Goal: Task Accomplishment & Management: Use online tool/utility

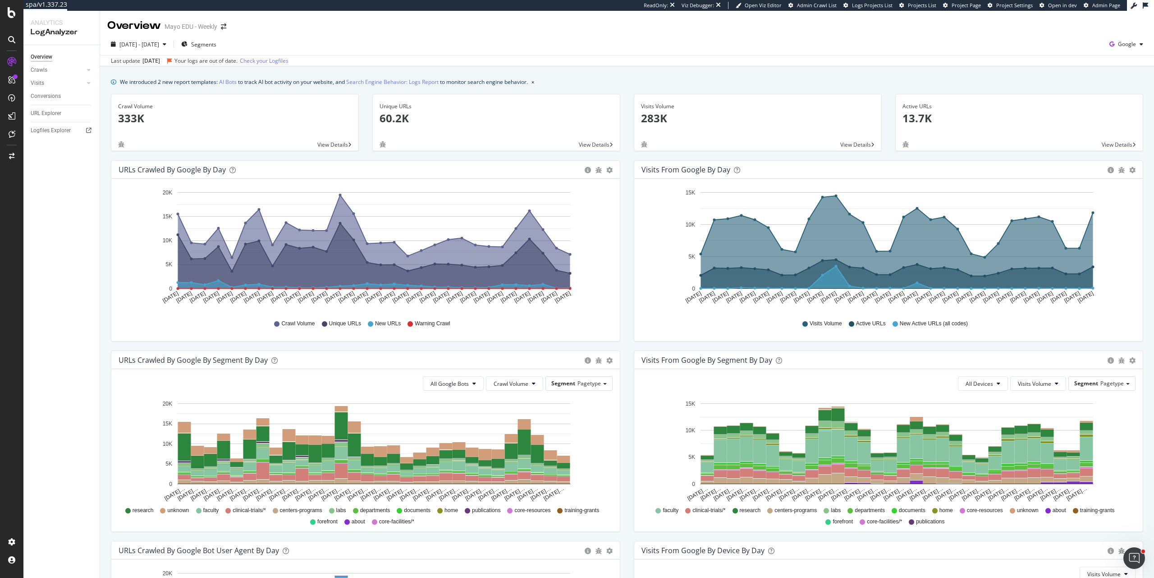
click at [55, 125] on div "Logfiles Explorer" at bounding box center [65, 130] width 69 height 13
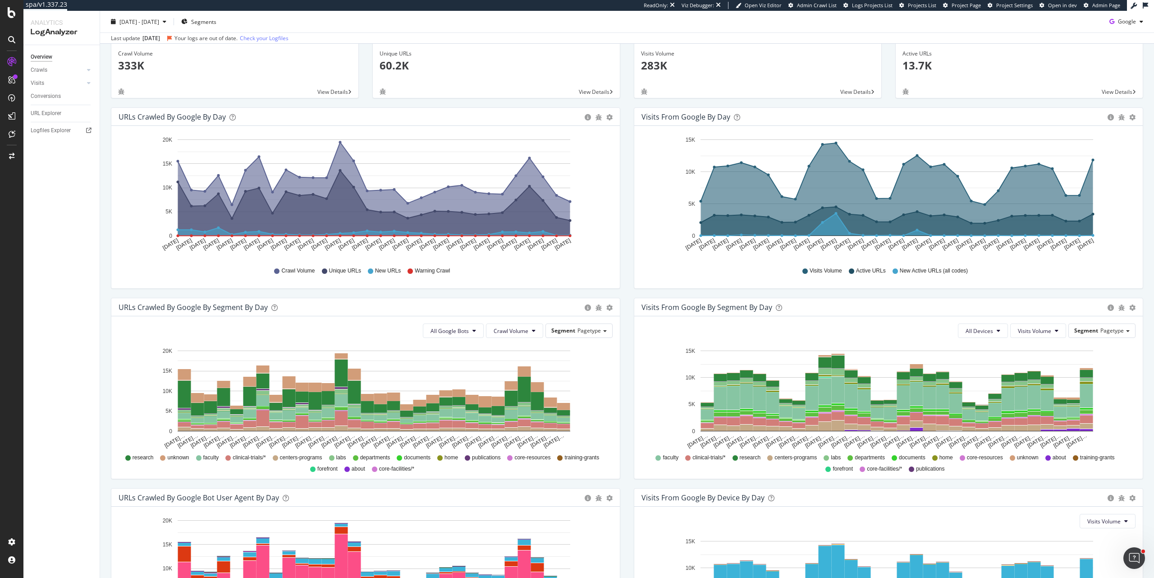
scroll to position [54, 0]
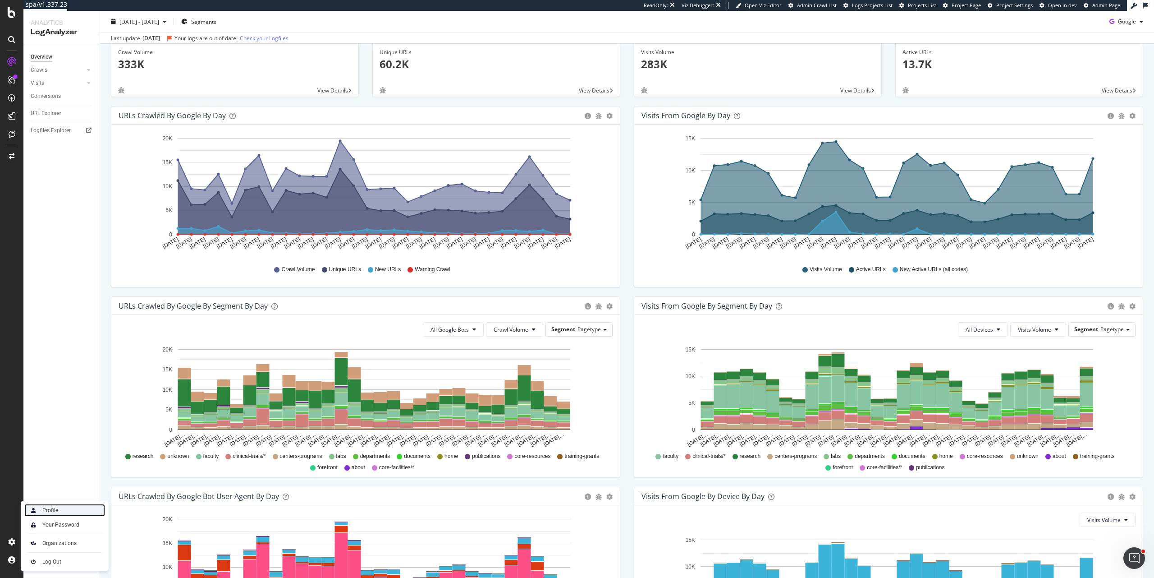
click at [75, 510] on div "Profile" at bounding box center [64, 510] width 81 height 13
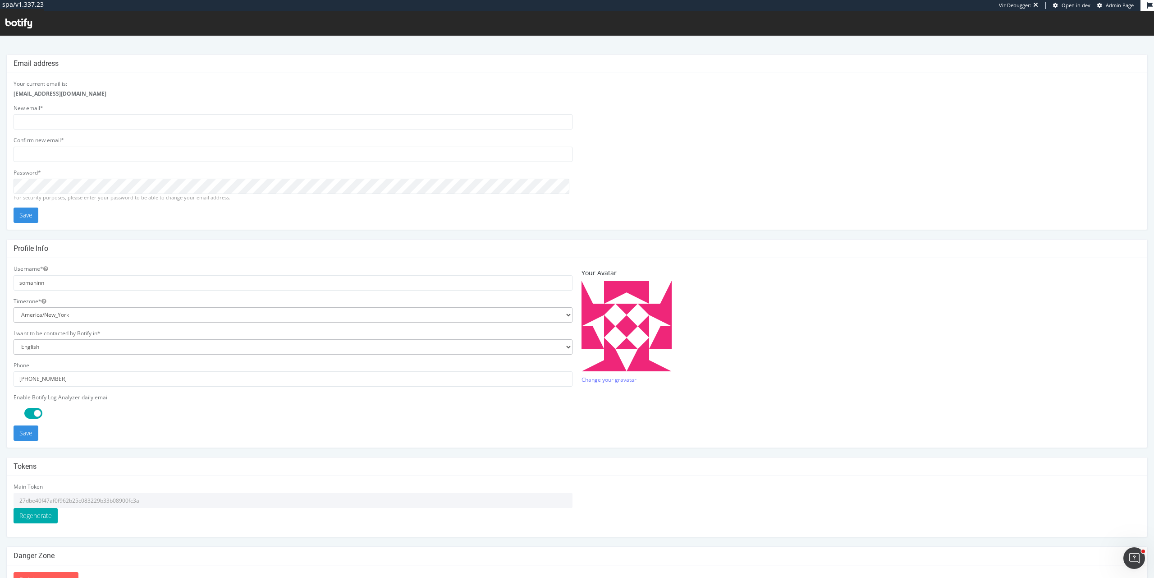
click at [133, 498] on input "27dbe40f47af0f962b25c083229b33b08900fc3a" at bounding box center [293, 499] width 559 height 15
